Goal: Entertainment & Leisure: Consume media (video, audio)

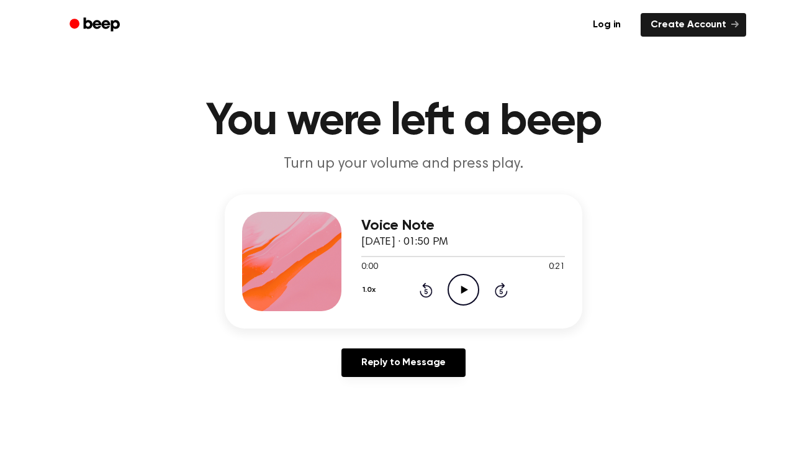
click at [464, 292] on icon "Play Audio" at bounding box center [464, 290] width 32 height 32
click at [468, 284] on icon "Play Audio" at bounding box center [464, 290] width 32 height 32
click at [456, 295] on icon "Play Audio" at bounding box center [464, 290] width 32 height 32
click at [426, 290] on icon "Rewind 5 seconds" at bounding box center [426, 290] width 14 height 16
click at [465, 293] on icon "Play Audio" at bounding box center [464, 290] width 32 height 32
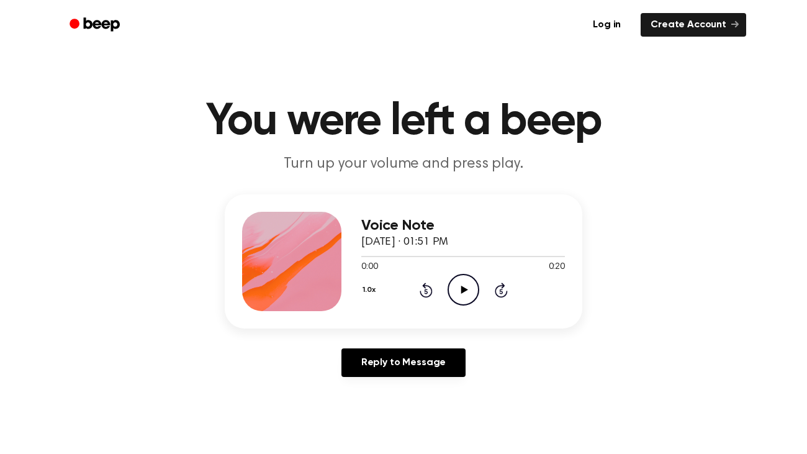
click at [461, 291] on icon at bounding box center [464, 290] width 7 height 8
click at [461, 283] on icon "Play Audio" at bounding box center [464, 290] width 32 height 32
